Goal: Task Accomplishment & Management: Use online tool/utility

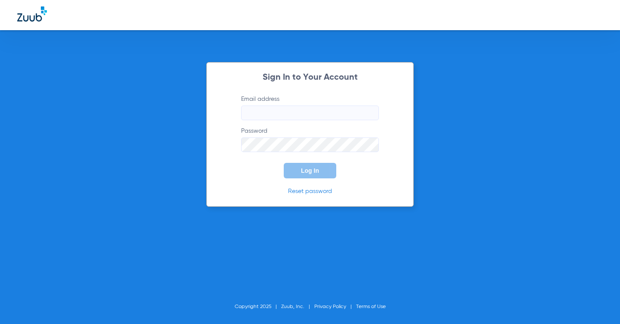
type input "[EMAIL_ADDRESS][DOMAIN_NAME]"
click at [234, 172] on form "Email address beautifuldentistry.coi+test@gmail.com Password Log In" at bounding box center [310, 137] width 164 height 84
click at [317, 164] on button "Log In" at bounding box center [310, 170] width 53 height 15
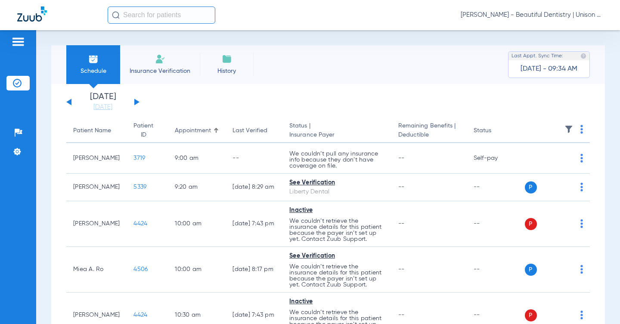
click at [301, 74] on div "Schedule Insurance Verification History Last Appt. Sync Time: Today - 09:34 AM" at bounding box center [328, 64] width 554 height 39
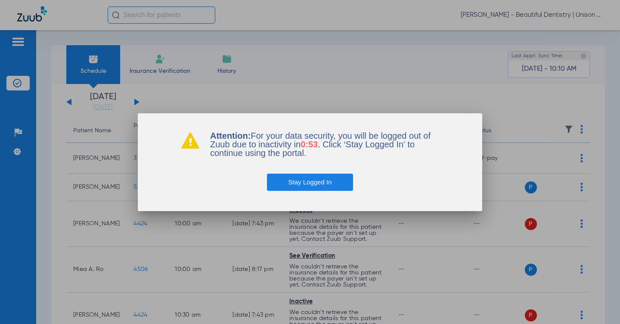
click at [300, 184] on button "Stay Logged In" at bounding box center [310, 182] width 87 height 17
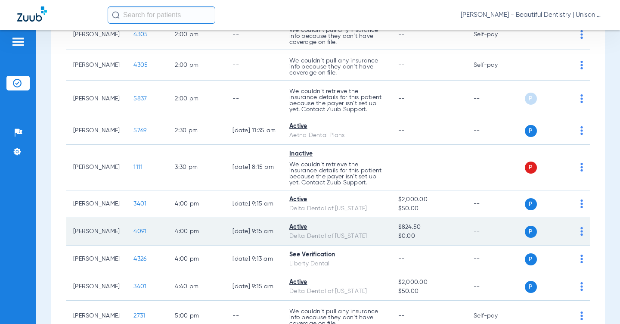
scroll to position [407, 0]
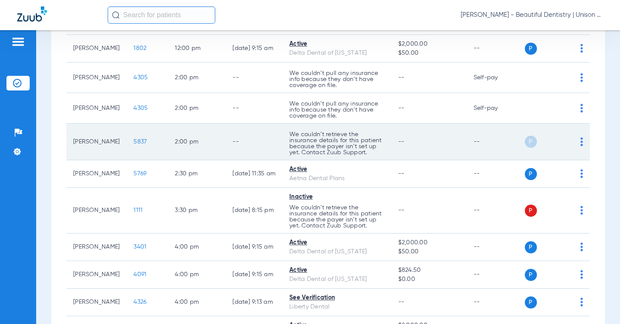
click at [576, 160] on td "P S" at bounding box center [557, 142] width 65 height 37
click at [572, 148] on div "P S" at bounding box center [554, 142] width 59 height 12
click at [578, 160] on td "P S" at bounding box center [557, 142] width 65 height 37
click at [580, 146] on img at bounding box center [581, 141] width 3 height 9
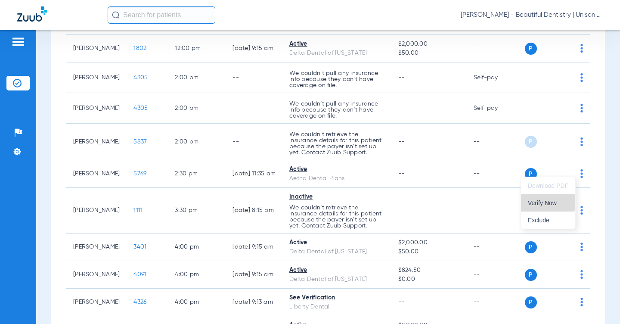
click at [545, 201] on span "Verify Now" at bounding box center [548, 203] width 40 height 6
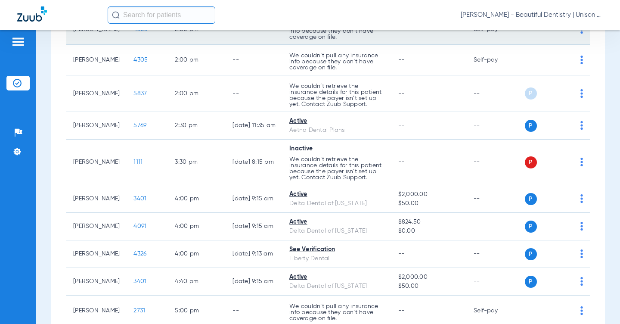
scroll to position [493, 0]
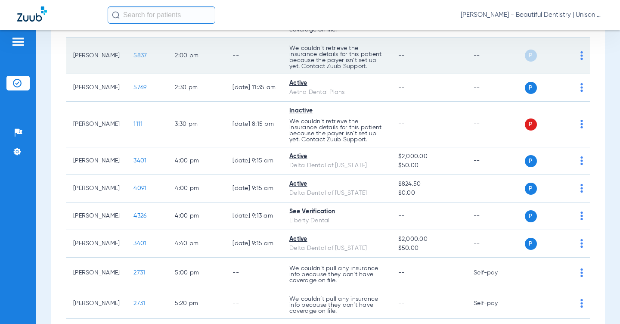
click at [133, 59] on span "5837" at bounding box center [139, 56] width 13 height 6
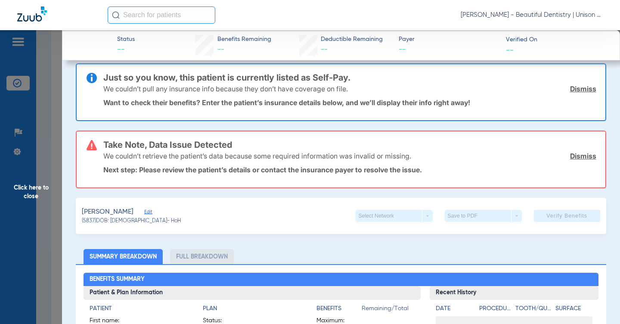
scroll to position [0, 0]
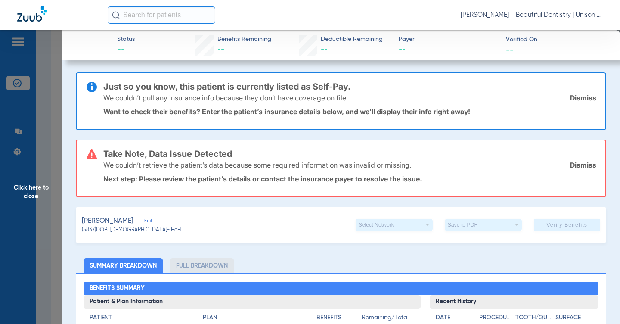
click at [51, 78] on span "Click here to close" at bounding box center [31, 192] width 62 height 324
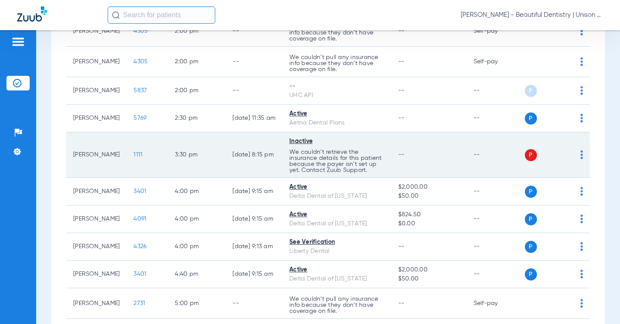
scroll to position [435, 0]
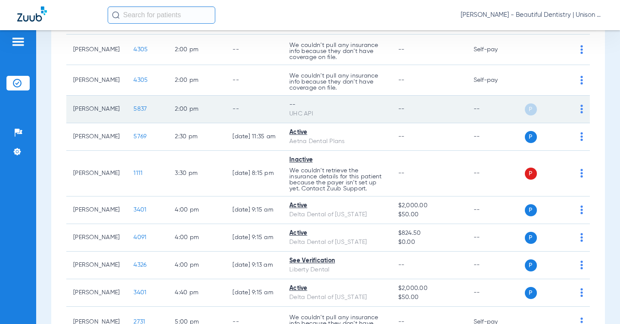
click at [580, 113] on img at bounding box center [581, 109] width 3 height 9
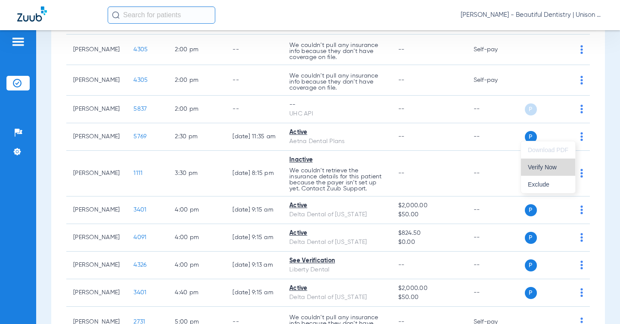
click at [549, 168] on span "Verify Now" at bounding box center [548, 167] width 40 height 6
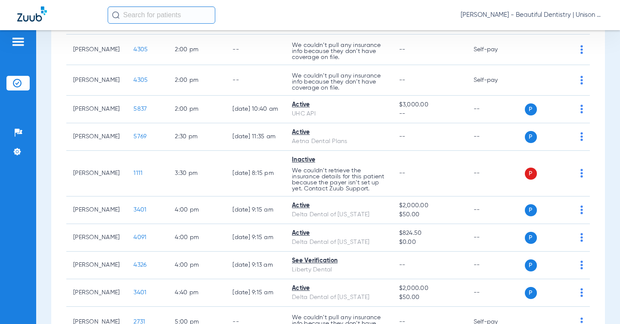
click at [52, 88] on div "Saturday 06-14-2025 Sunday 06-15-2025 Monday 06-16-2025 Tuesday 06-17-2025 Wedn…" at bounding box center [328, 28] width 554 height 759
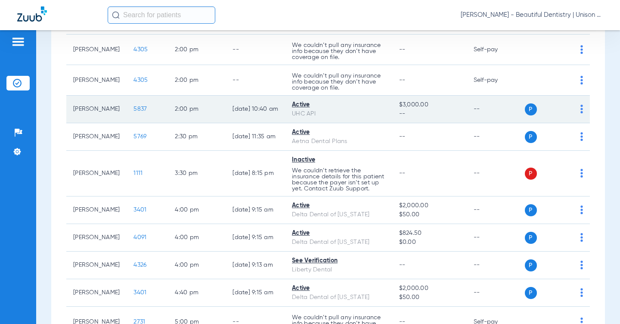
click at [133, 112] on span "5837" at bounding box center [139, 109] width 13 height 6
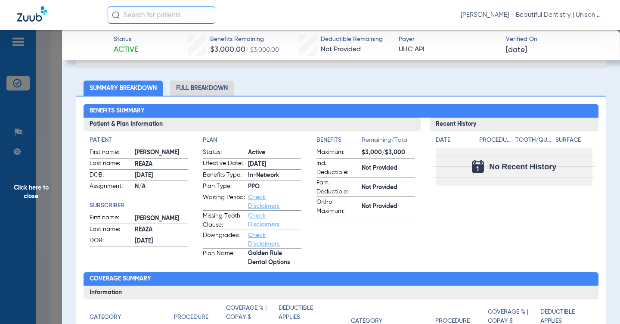
click at [259, 201] on span "Check Disclaimers" at bounding box center [269, 201] width 42 height 17
click at [258, 203] on link "Check Disclaimers" at bounding box center [263, 201] width 31 height 15
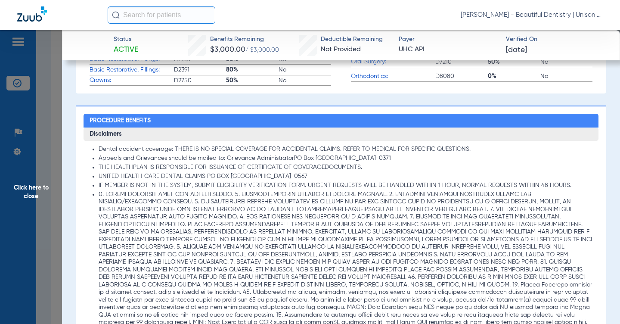
scroll to position [474, 0]
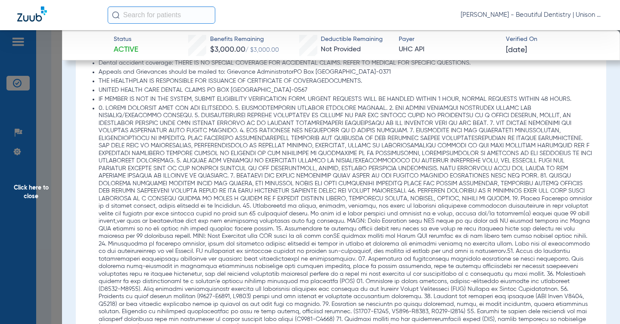
click at [211, 142] on li at bounding box center [346, 229] width 494 height 249
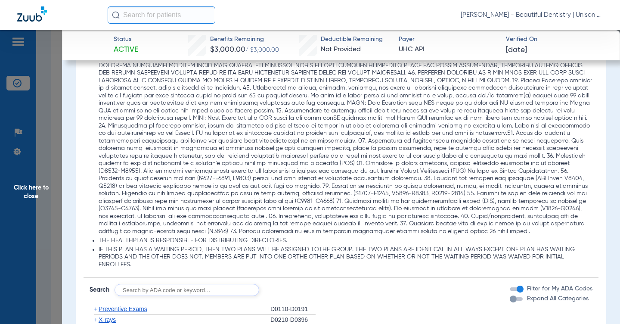
scroll to position [603, 0]
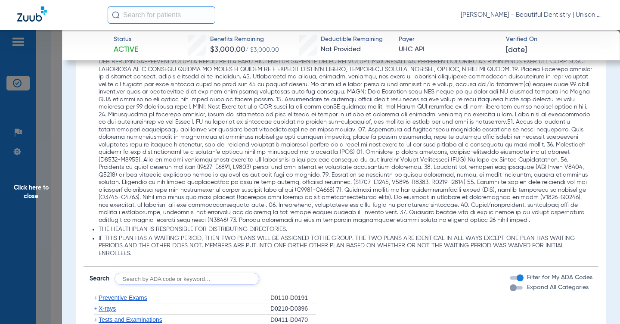
click at [348, 212] on li at bounding box center [346, 99] width 494 height 249
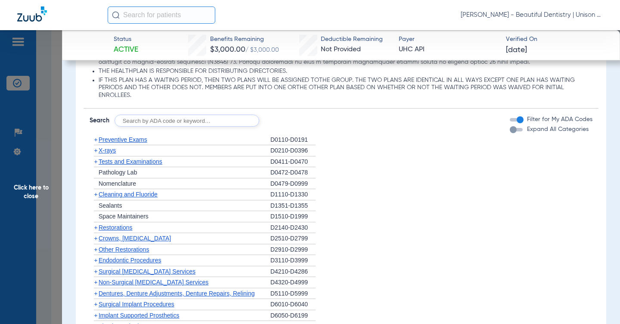
scroll to position [775, 0]
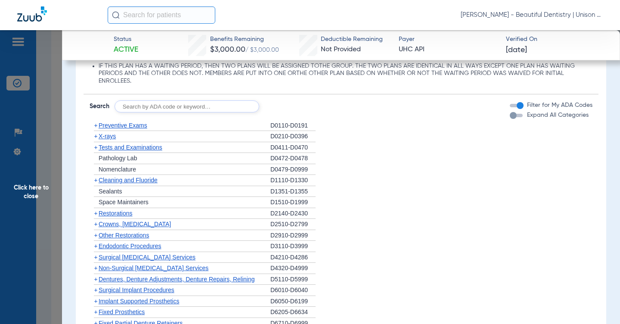
click at [94, 183] on span "+" at bounding box center [95, 180] width 3 height 7
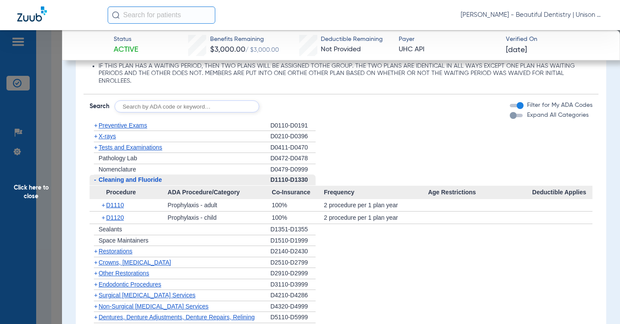
click at [81, 180] on div "Procedure Benefits Disclaimers Dental accident coverage: THERE IS NO SPECIAL CO…" at bounding box center [341, 211] width 530 height 987
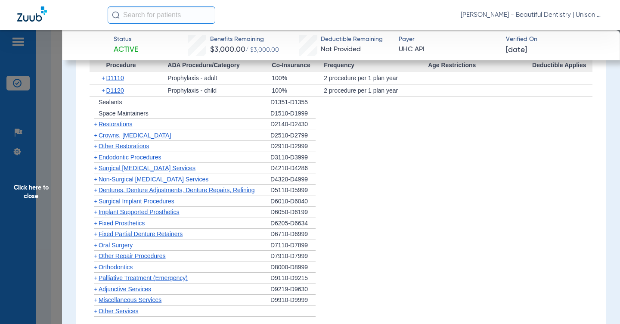
scroll to position [947, 0]
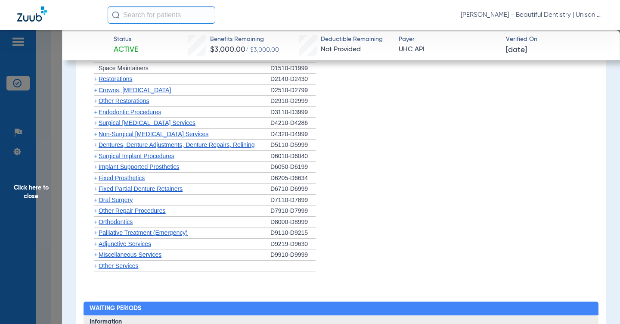
click at [95, 258] on span "+" at bounding box center [95, 254] width 3 height 7
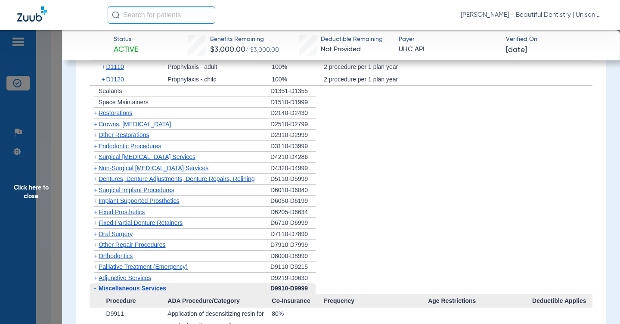
scroll to position [904, 0]
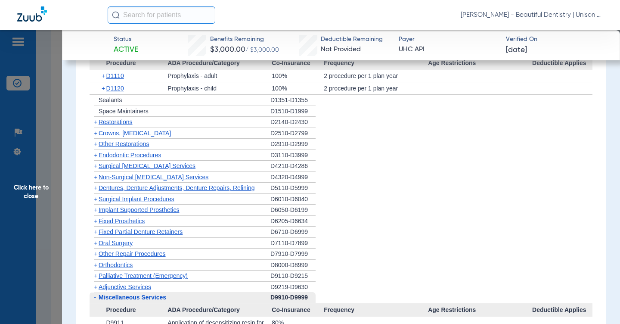
click at [95, 180] on span "+" at bounding box center [95, 177] width 3 height 7
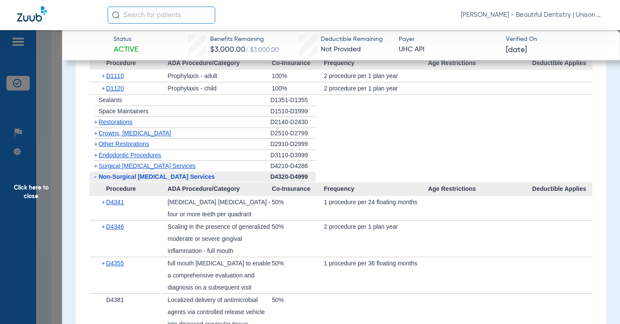
click at [95, 180] on span "-" at bounding box center [95, 176] width 2 height 7
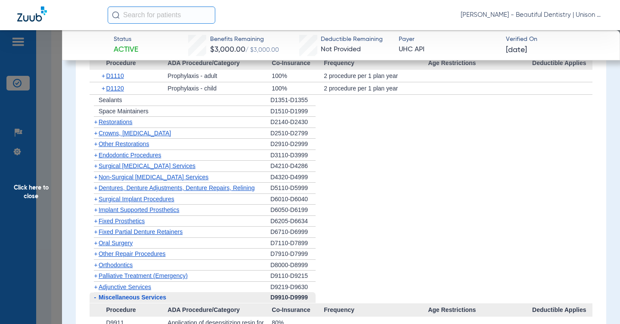
click at [94, 158] on span "+" at bounding box center [95, 155] width 3 height 7
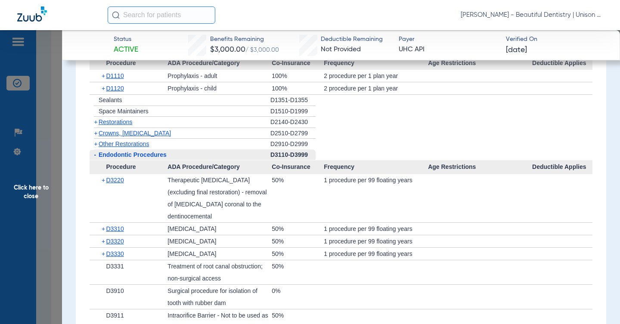
click at [94, 158] on span "-" at bounding box center [95, 154] width 2 height 7
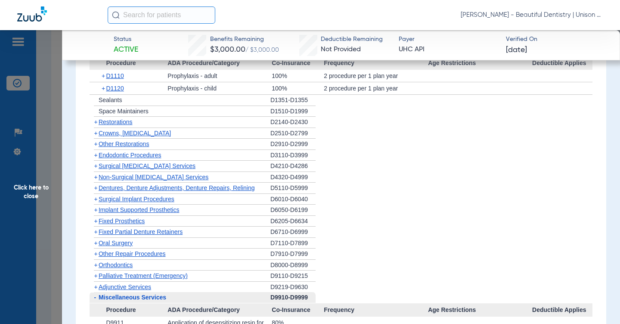
click at [95, 125] on span "+" at bounding box center [95, 121] width 3 height 7
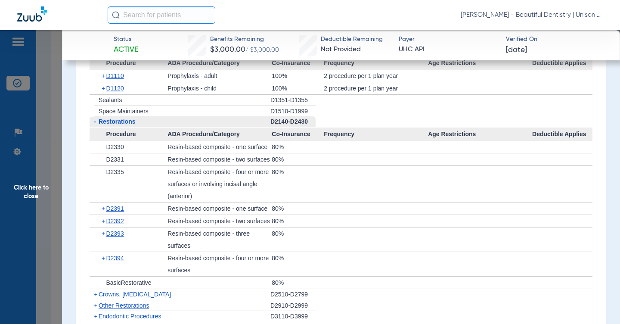
click at [95, 125] on span "-" at bounding box center [95, 121] width 2 height 7
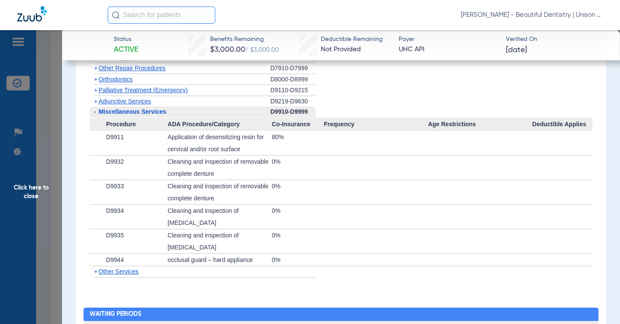
scroll to position [1076, 0]
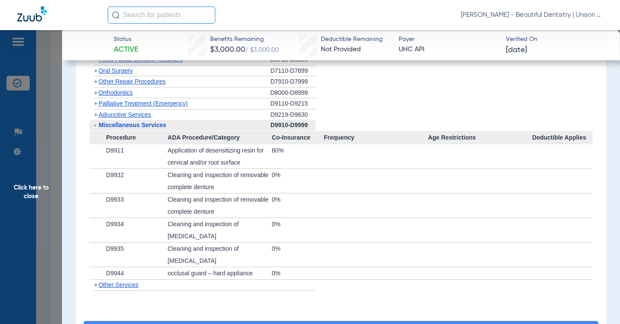
click at [95, 128] on span "-" at bounding box center [95, 124] width 2 height 7
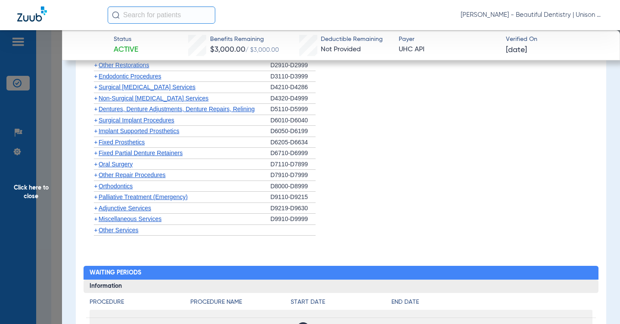
scroll to position [947, 0]
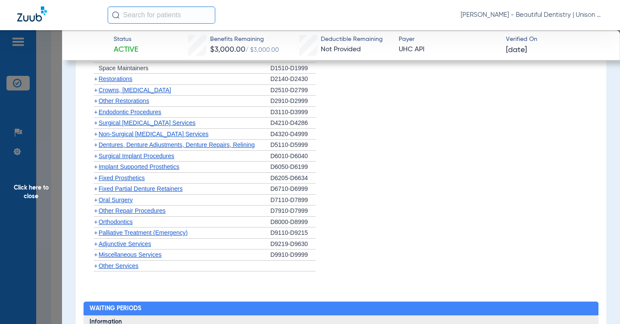
click at [96, 159] on span "+" at bounding box center [95, 155] width 3 height 7
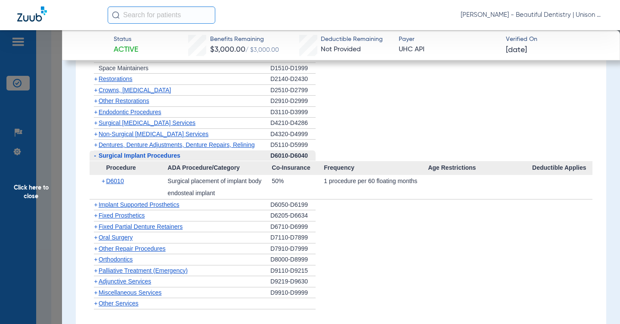
click at [96, 159] on span "-" at bounding box center [95, 155] width 2 height 7
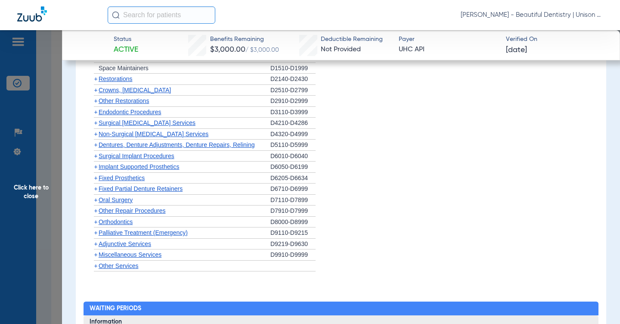
click at [94, 170] on span "+" at bounding box center [95, 166] width 3 height 7
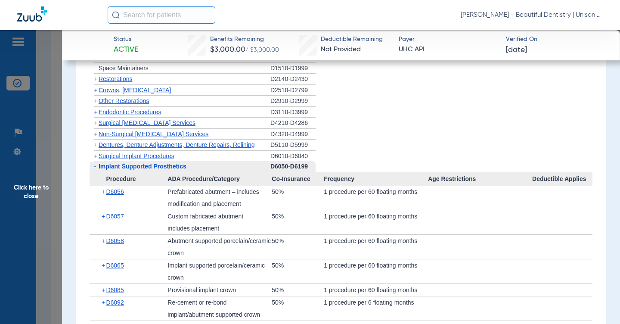
scroll to position [1033, 0]
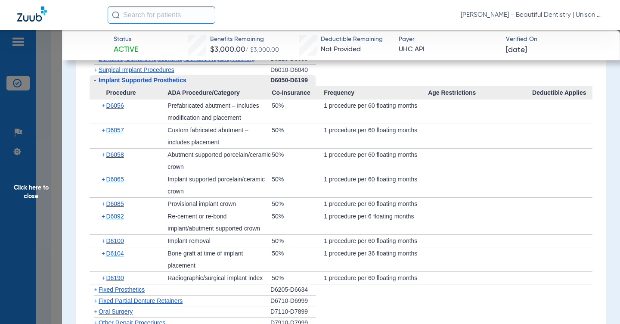
click at [85, 165] on app-category-list "+ Preventive Exams D0110-D0191 + X-rays D0210-D0396 + Tests and Examinations D0…" at bounding box center [341, 122] width 515 height 521
click at [102, 210] on span "+" at bounding box center [104, 204] width 5 height 12
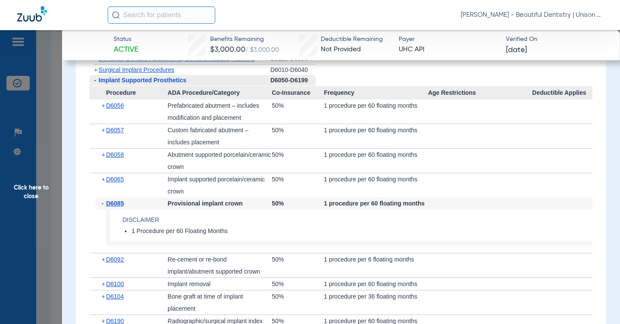
click at [102, 209] on span "-" at bounding box center [104, 203] width 5 height 12
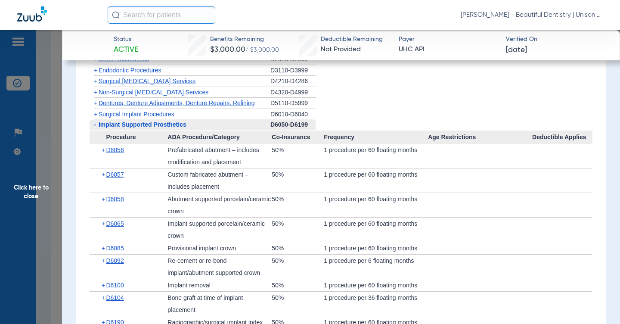
scroll to position [947, 0]
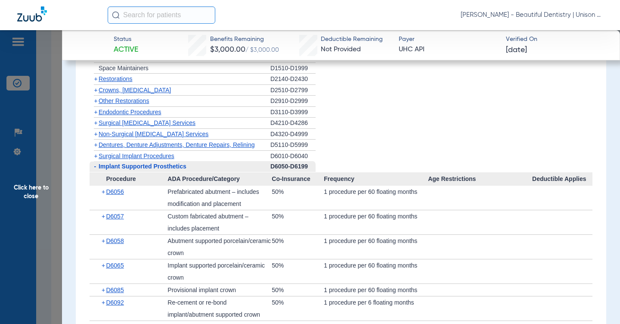
click at [95, 159] on span "+" at bounding box center [95, 155] width 3 height 7
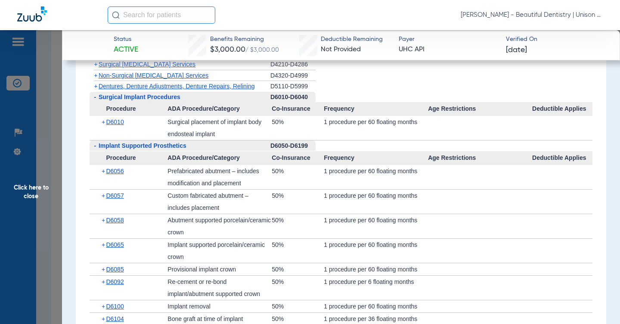
scroll to position [1033, 0]
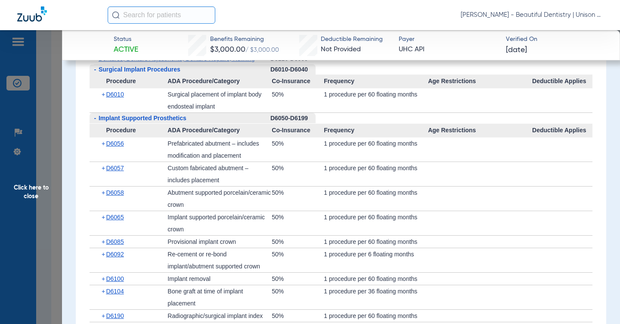
click at [102, 100] on span "+" at bounding box center [104, 94] width 5 height 12
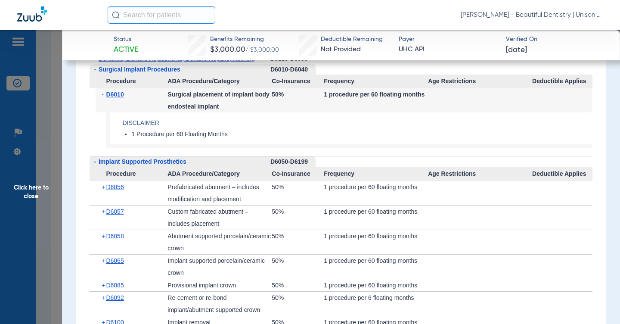
click at [102, 100] on span "-" at bounding box center [104, 94] width 5 height 12
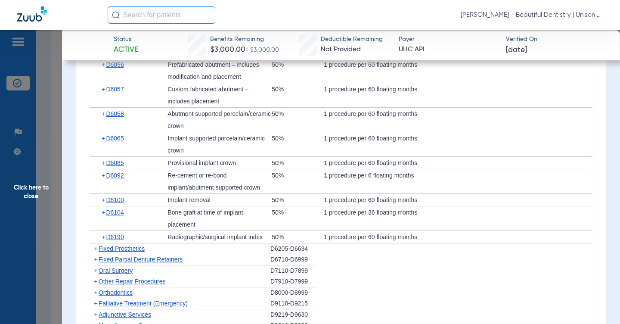
scroll to position [1119, 0]
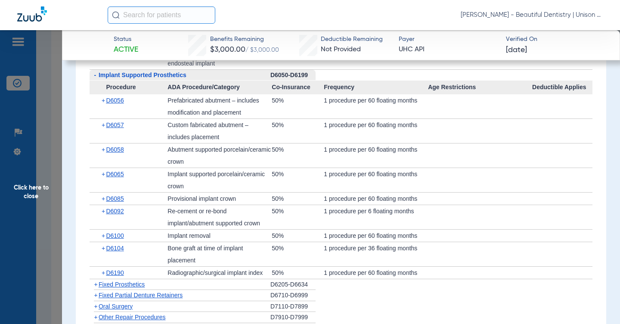
click at [95, 78] on span "-" at bounding box center [95, 74] width 2 height 7
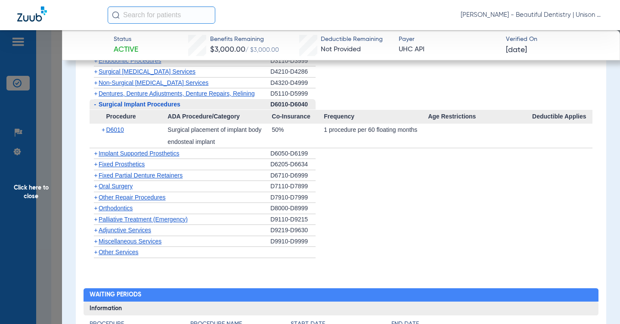
scroll to position [947, 0]
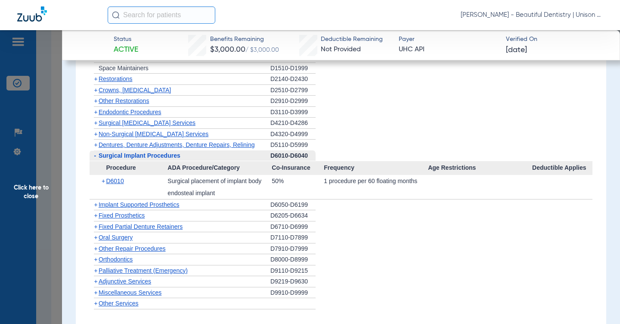
click at [94, 159] on span "-" at bounding box center [95, 155] width 2 height 7
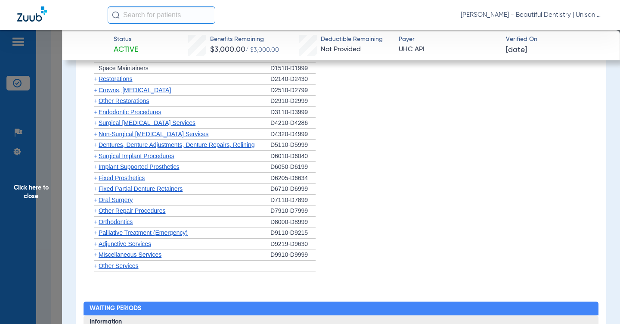
click at [96, 148] on span "+" at bounding box center [95, 144] width 3 height 7
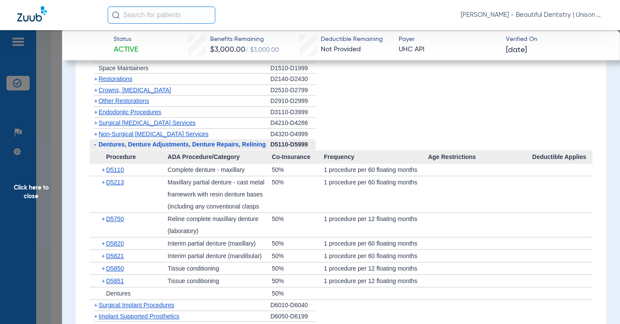
click at [94, 148] on span "-" at bounding box center [95, 144] width 2 height 7
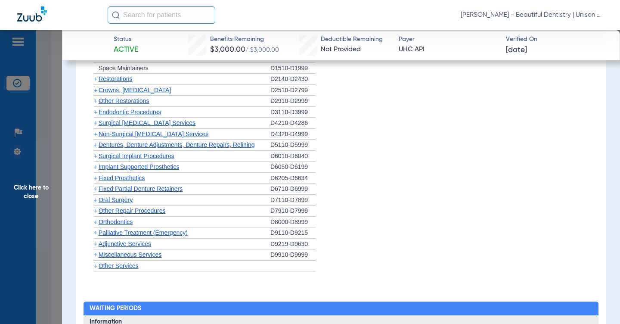
scroll to position [990, 0]
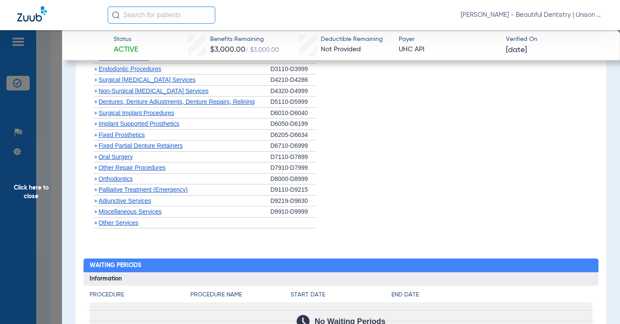
click at [95, 171] on span "+" at bounding box center [95, 167] width 3 height 7
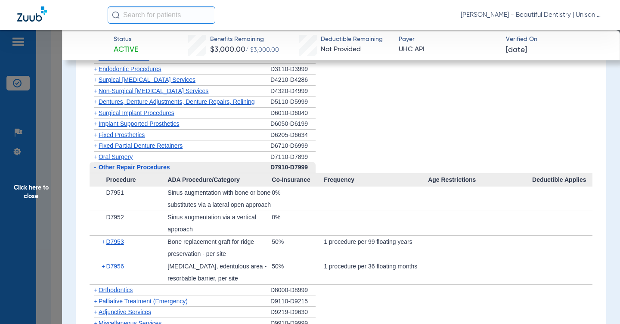
click at [96, 160] on span "+" at bounding box center [95, 156] width 3 height 7
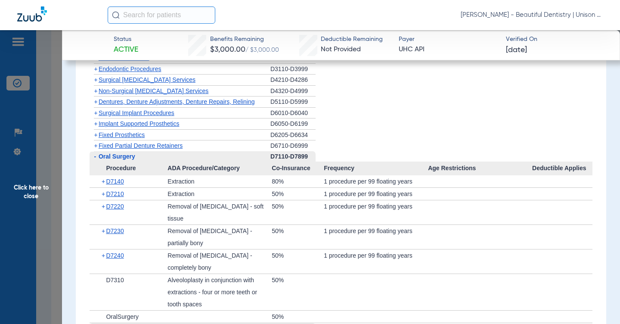
click at [78, 168] on div "Procedure Benefits Disclaimers Dental accident coverage: THERE IS NO SPECIAL CO…" at bounding box center [341, 132] width 530 height 1259
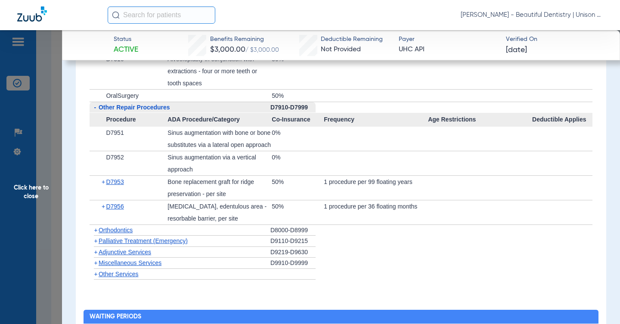
scroll to position [1249, 0]
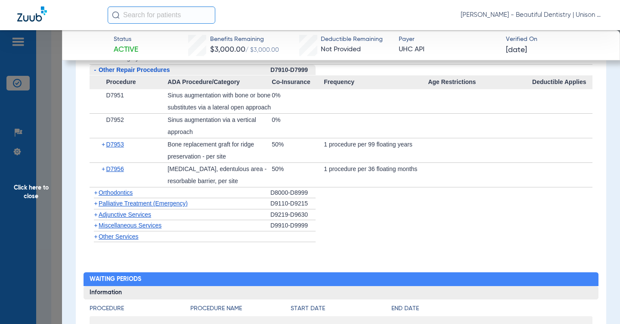
click at [94, 207] on span "+" at bounding box center [95, 203] width 3 height 7
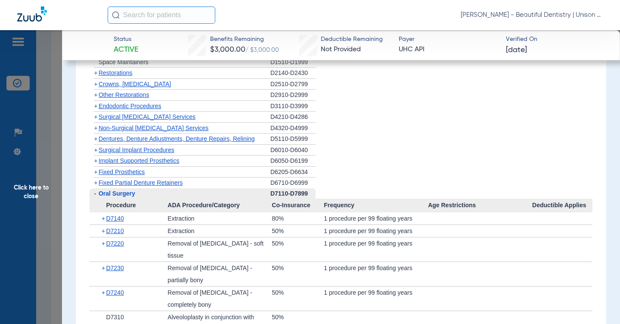
scroll to position [947, 0]
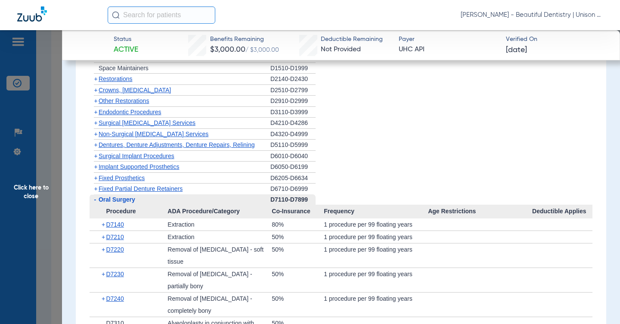
click at [96, 148] on span "+" at bounding box center [95, 144] width 3 height 7
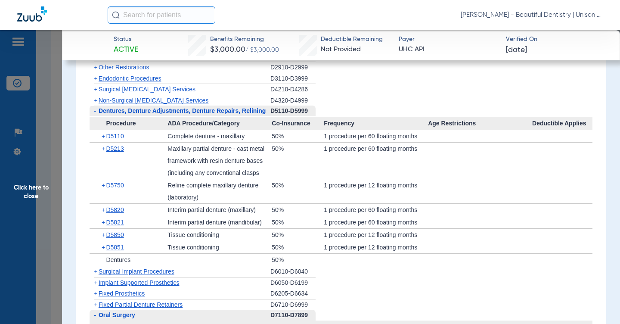
scroll to position [990, 0]
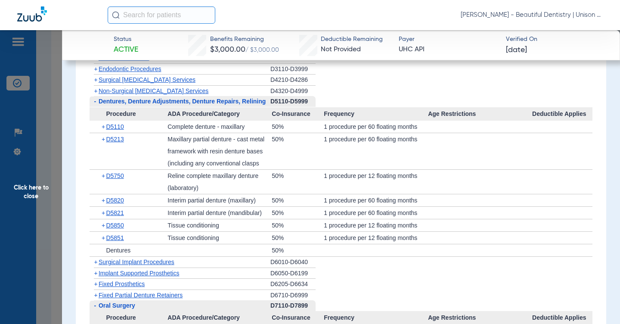
click at [83, 180] on div "Procedure Benefits Disclaimers Dental accident coverage: THERE IS NO SPECIAL CO…" at bounding box center [341, 232] width 530 height 1458
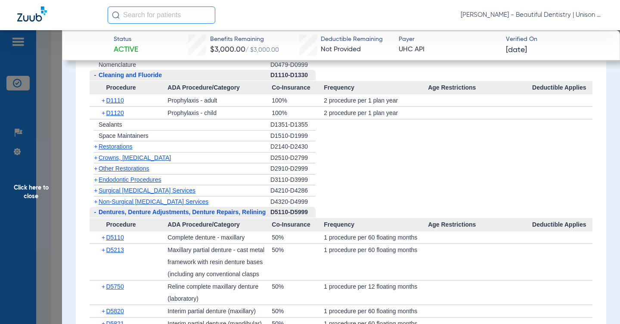
scroll to position [904, 0]
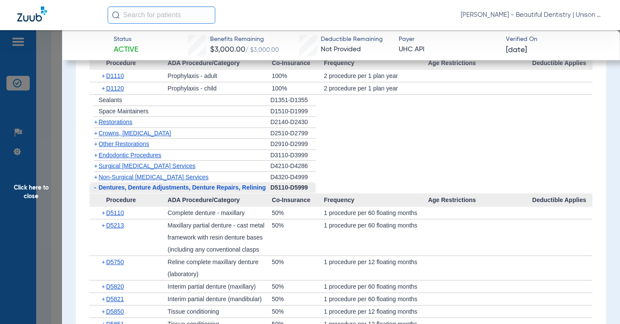
click at [95, 191] on span "-" at bounding box center [95, 187] width 2 height 7
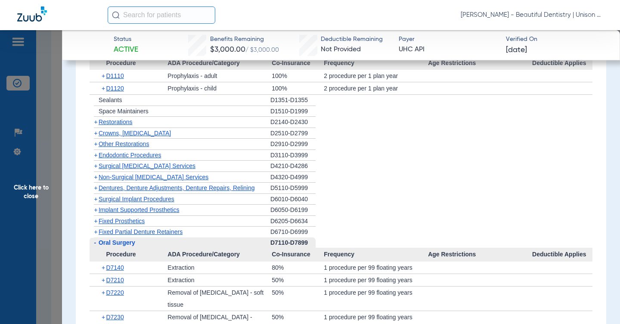
click at [95, 147] on span "+" at bounding box center [95, 143] width 3 height 7
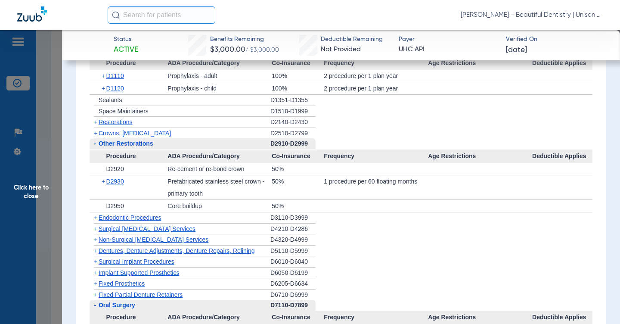
click at [96, 136] on span "+" at bounding box center [95, 133] width 3 height 7
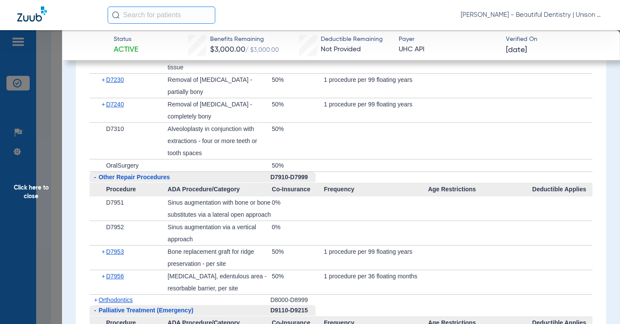
scroll to position [1292, 0]
click at [96, 180] on span "-" at bounding box center [95, 176] width 2 height 7
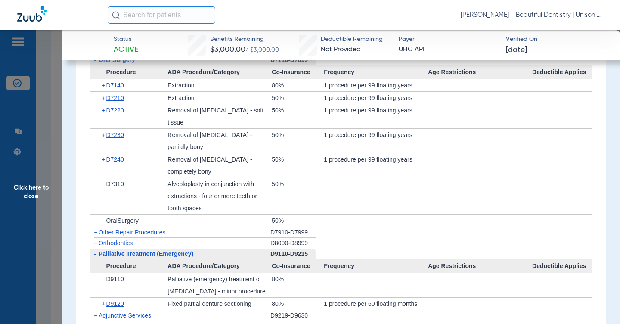
scroll to position [1163, 0]
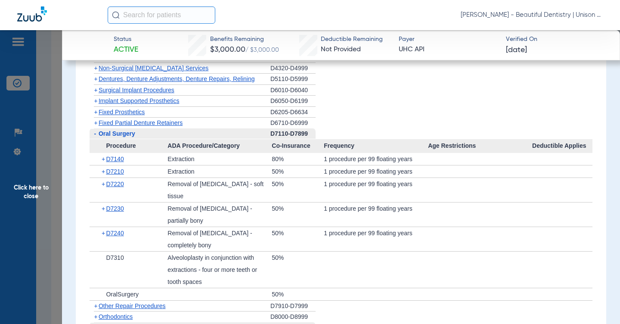
click at [96, 137] on span "-" at bounding box center [95, 133] width 2 height 7
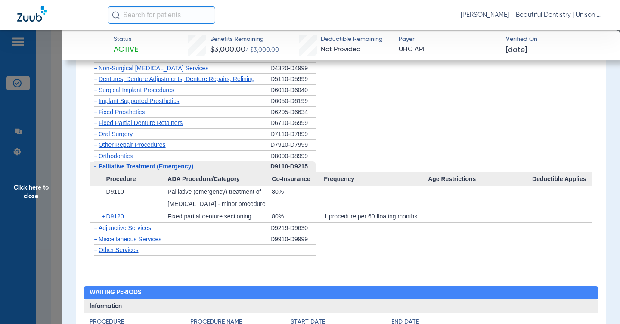
click at [95, 104] on span "+" at bounding box center [95, 100] width 3 height 7
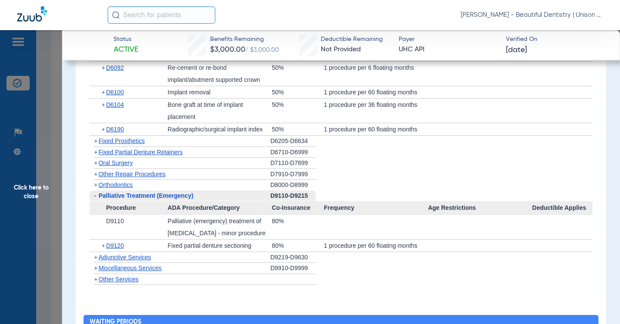
scroll to position [1378, 0]
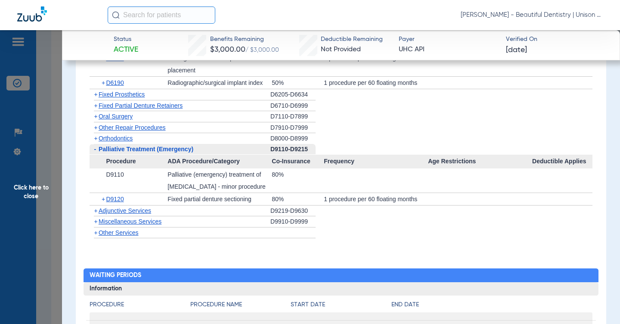
click at [96, 120] on span "+" at bounding box center [95, 116] width 3 height 7
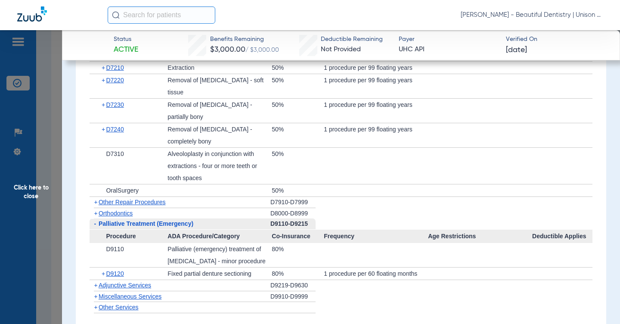
scroll to position [1507, 0]
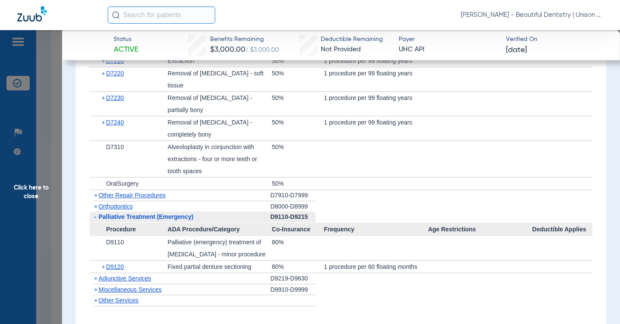
scroll to position [1421, 0]
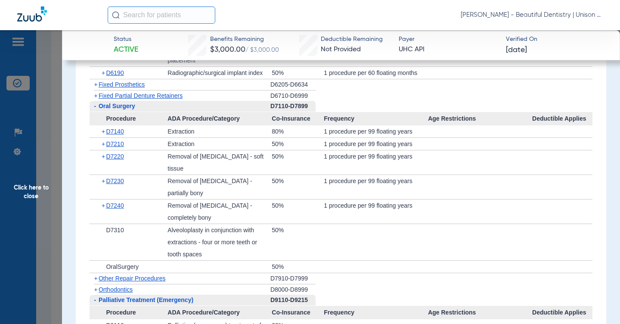
scroll to position [1378, 0]
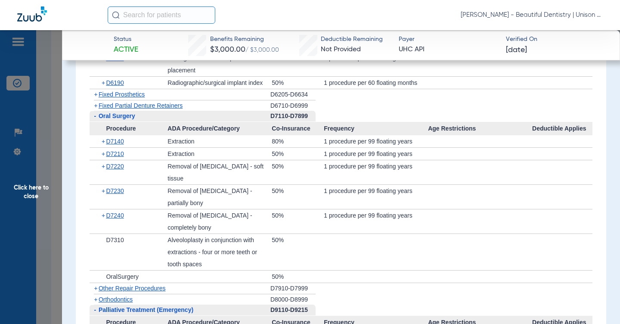
click at [95, 109] on span "+" at bounding box center [95, 105] width 3 height 7
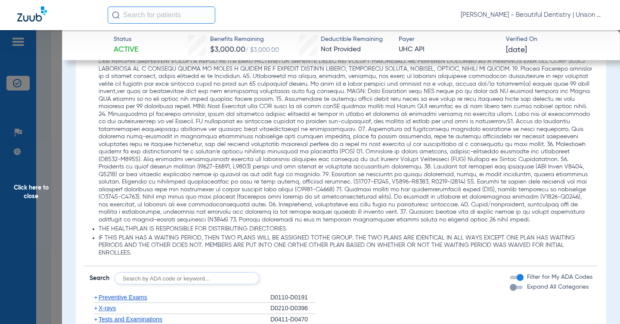
scroll to position [775, 0]
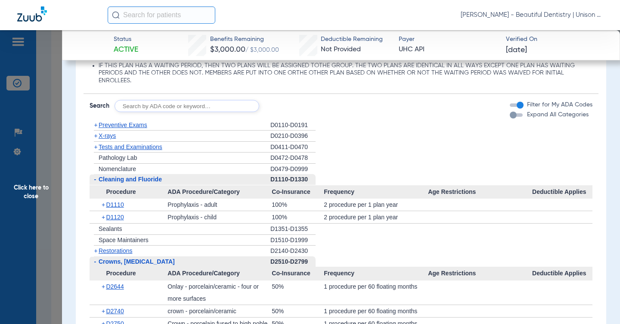
click at [95, 139] on span "+" at bounding box center [95, 135] width 3 height 7
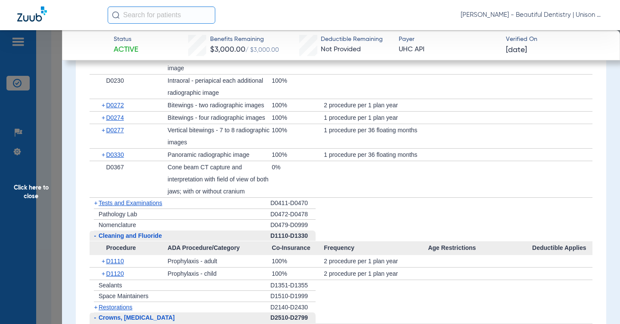
scroll to position [1077, 0]
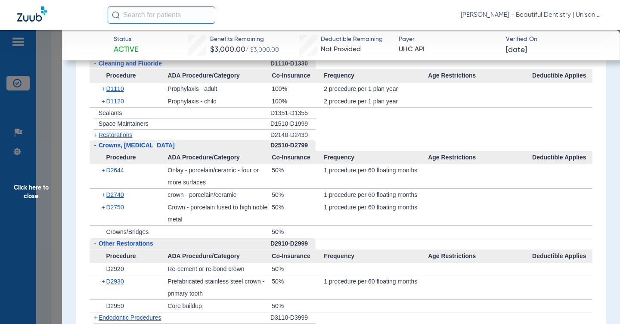
click at [91, 69] on span "-" at bounding box center [94, 63] width 9 height 11
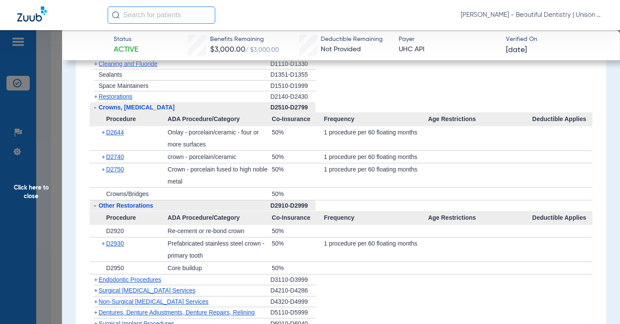
click at [95, 100] on span "+" at bounding box center [95, 96] width 3 height 7
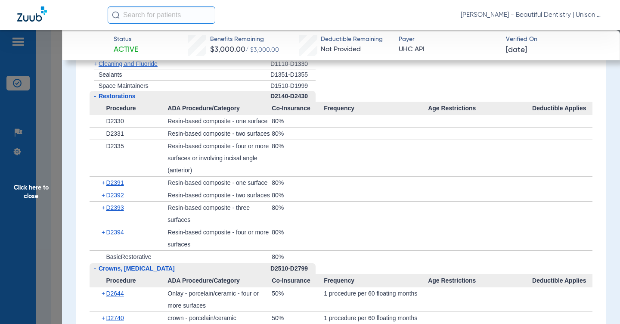
click at [95, 99] on span "-" at bounding box center [95, 96] width 2 height 7
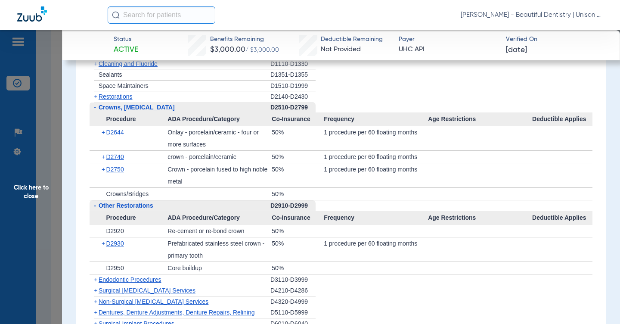
click at [96, 100] on span "+" at bounding box center [95, 96] width 3 height 7
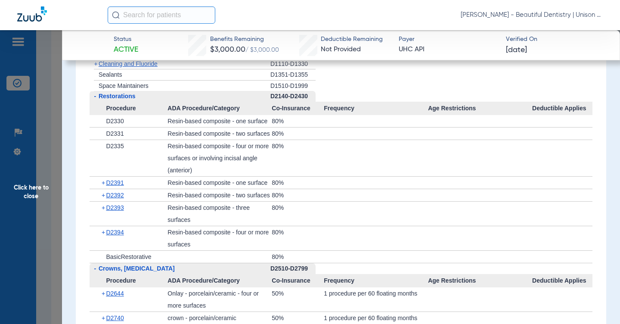
click at [103, 189] on span "+" at bounding box center [104, 183] width 5 height 12
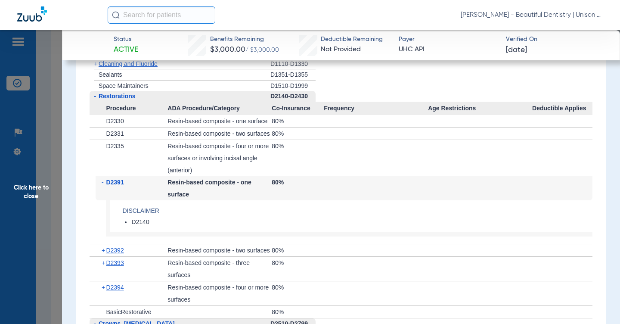
click at [103, 188] on span "-" at bounding box center [104, 182] width 5 height 12
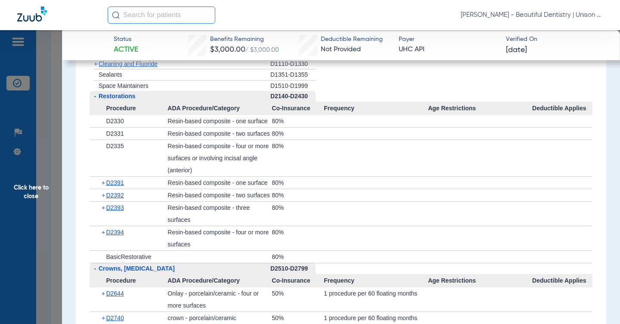
click at [94, 99] on span "-" at bounding box center [95, 96] width 2 height 7
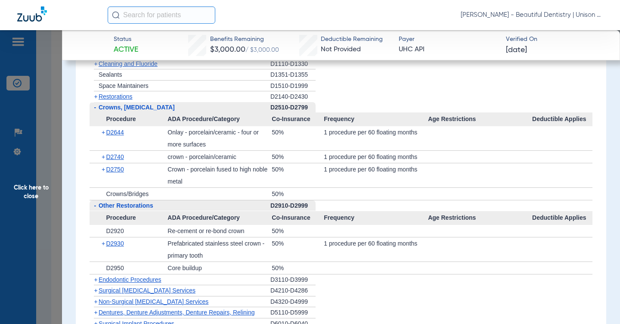
click at [94, 111] on span "-" at bounding box center [95, 107] width 2 height 7
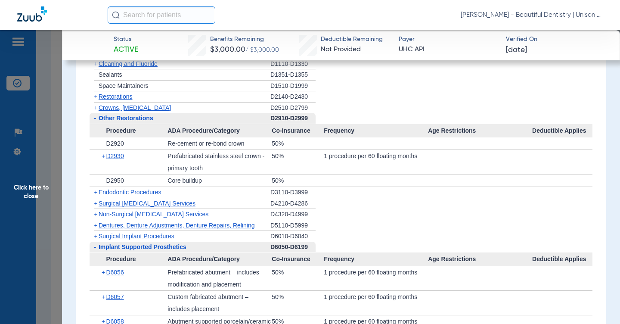
click at [94, 121] on span "-" at bounding box center [95, 118] width 2 height 7
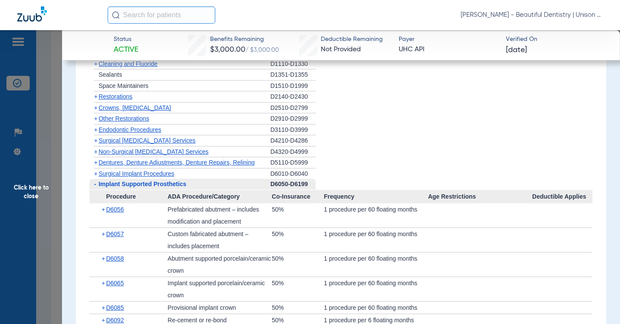
click at [95, 133] on span "+" at bounding box center [95, 129] width 3 height 7
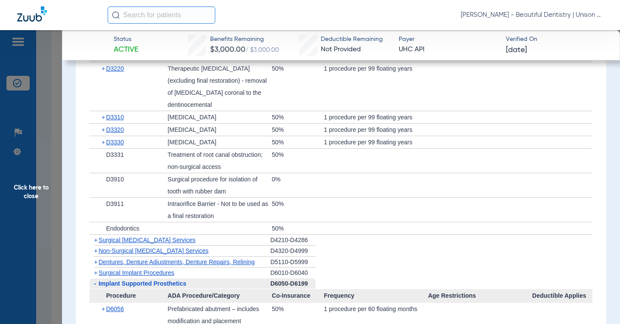
scroll to position [1120, 0]
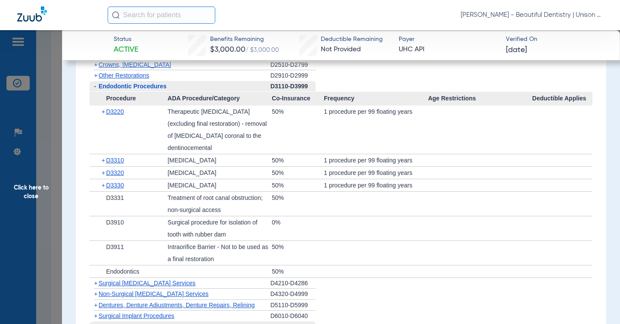
click at [71, 151] on app-member-insurance-verification-view "Status Active Benefits Remaining $3,000.00 / $3,000.00 Deductible Remaining Not…" at bounding box center [341, 35] width 558 height 2250
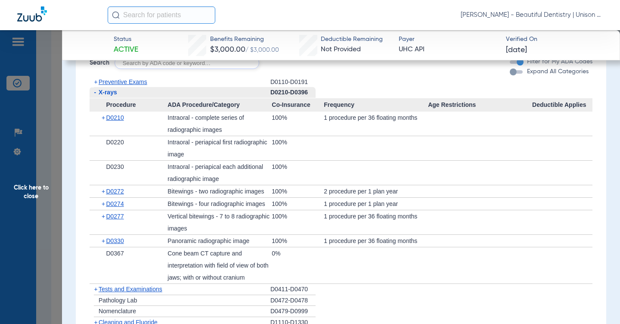
scroll to position [905, 0]
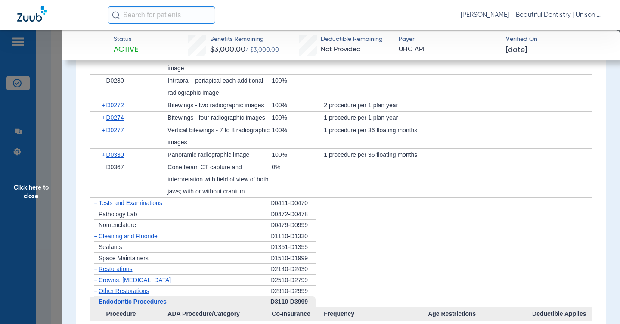
click at [96, 206] on span "+" at bounding box center [95, 202] width 3 height 7
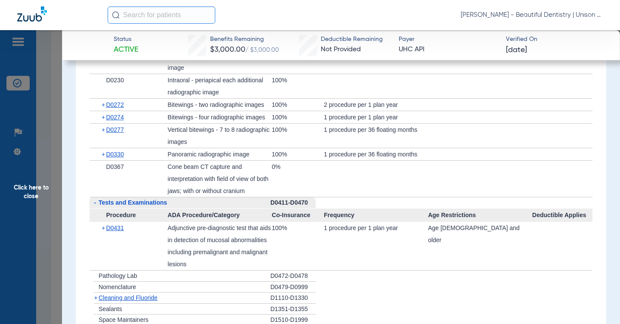
scroll to position [904, 0]
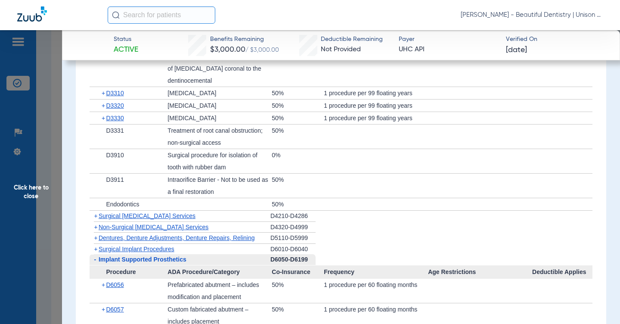
scroll to position [1335, 0]
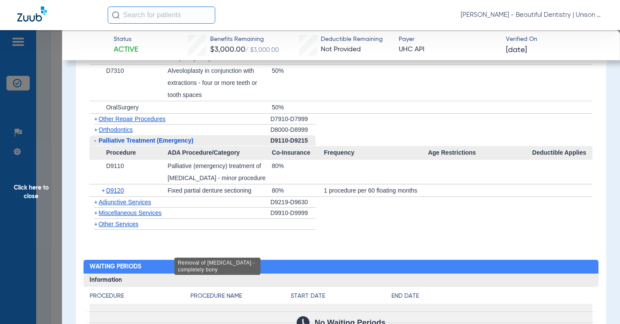
scroll to position [1851, 0]
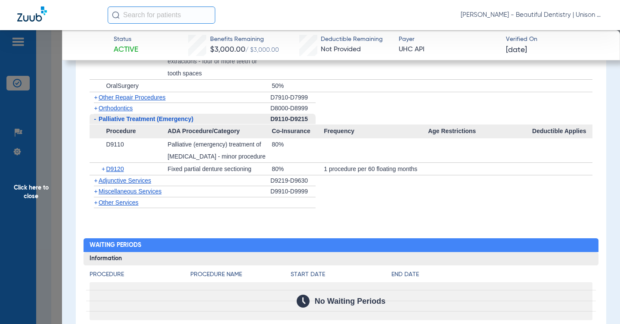
click at [96, 177] on span "+" at bounding box center [95, 180] width 3 height 7
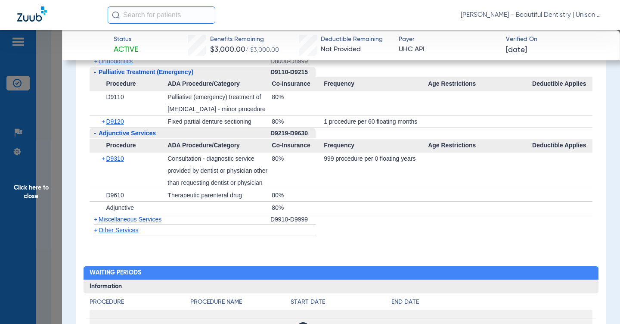
scroll to position [1937, 0]
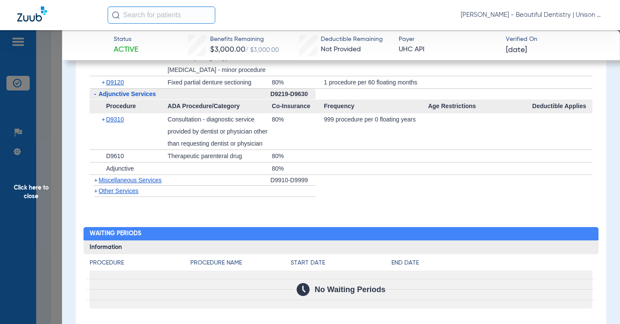
click at [56, 83] on span "Click here to close" at bounding box center [31, 192] width 62 height 324
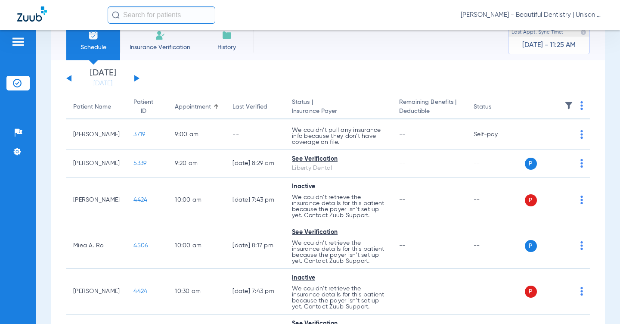
scroll to position [0, 0]
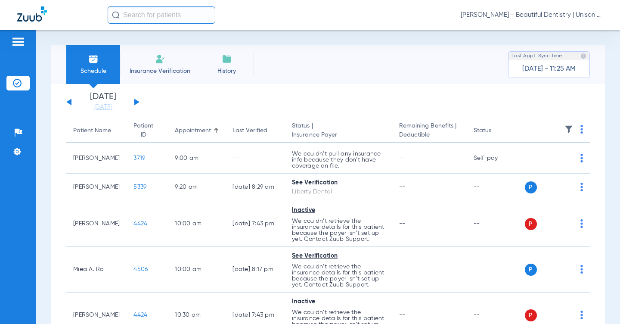
click at [131, 103] on div "Saturday 06-14-2025 Sunday 06-15-2025 Monday 06-16-2025 Tuesday 06-17-2025 Wedn…" at bounding box center [102, 102] width 73 height 19
click at [133, 102] on div "Saturday 06-14-2025 Sunday 06-15-2025 Monday 06-16-2025 Tuesday 06-17-2025 Wedn…" at bounding box center [102, 102] width 73 height 19
click at [136, 102] on button at bounding box center [136, 102] width 5 height 6
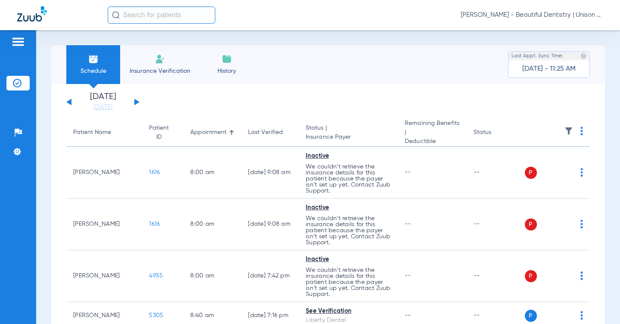
click at [580, 130] on img at bounding box center [581, 131] width 3 height 9
click at [543, 162] on span "Verify All" at bounding box center [541, 163] width 54 height 6
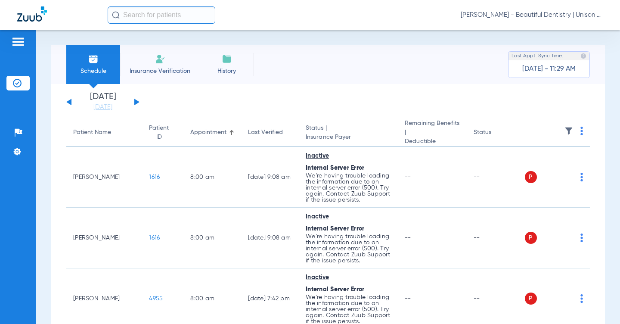
click at [189, 101] on app-single-date-navigator "Saturday 06-14-2025 Sunday 06-15-2025 Monday 06-16-2025 Tuesday 06-17-2025 Wedn…" at bounding box center [328, 102] width 524 height 19
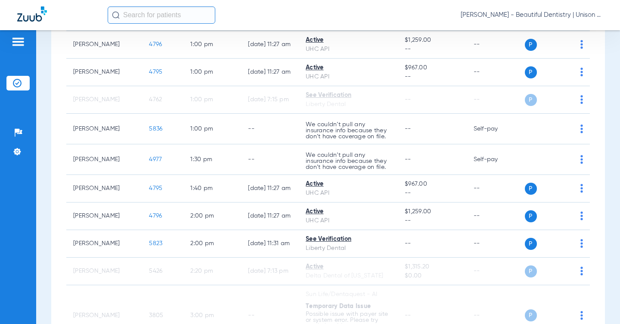
scroll to position [728, 0]
